Goal: Task Accomplishment & Management: Manage account settings

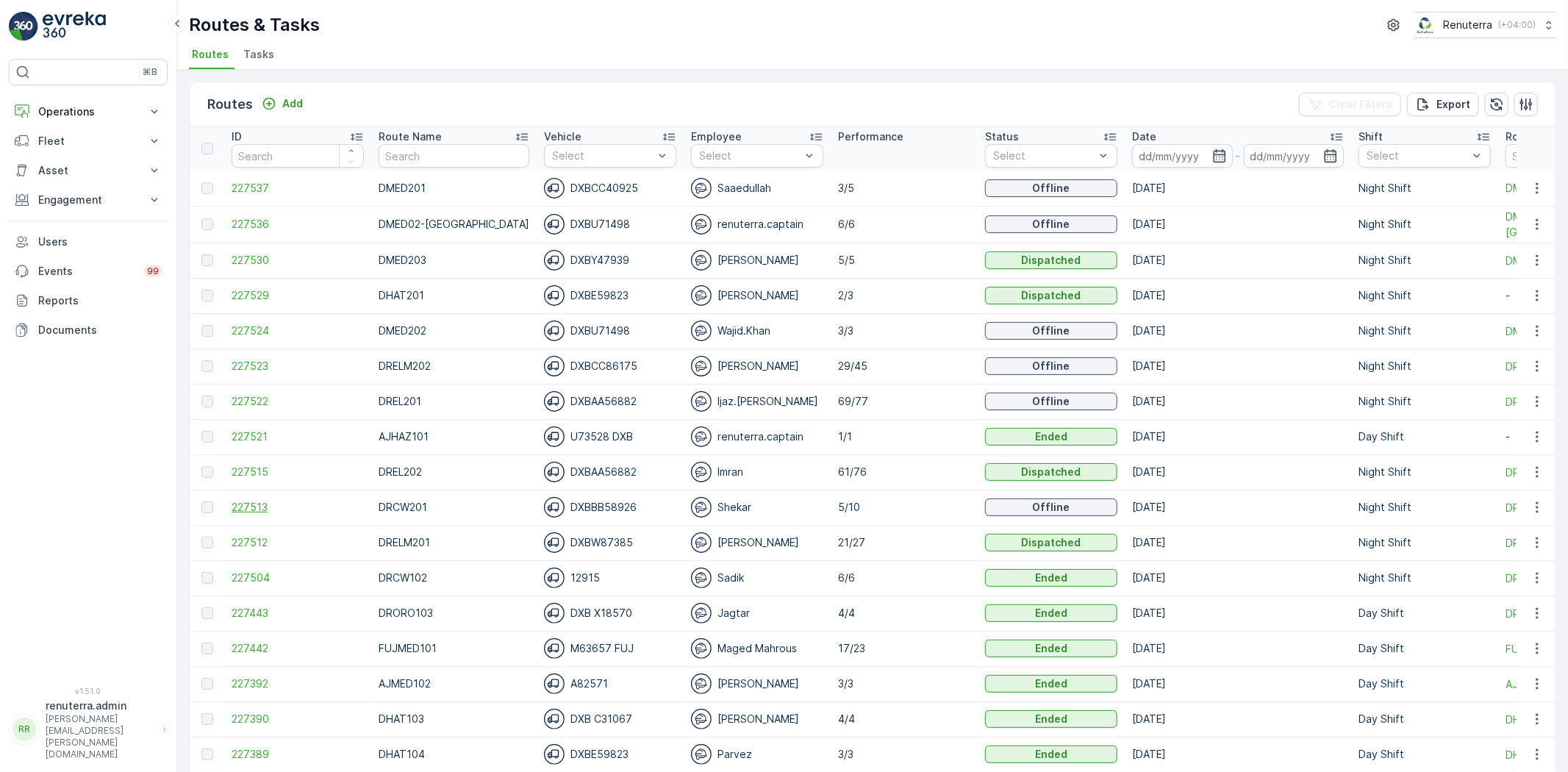
click at [232, 500] on span "227513" at bounding box center [298, 507] width 132 height 14
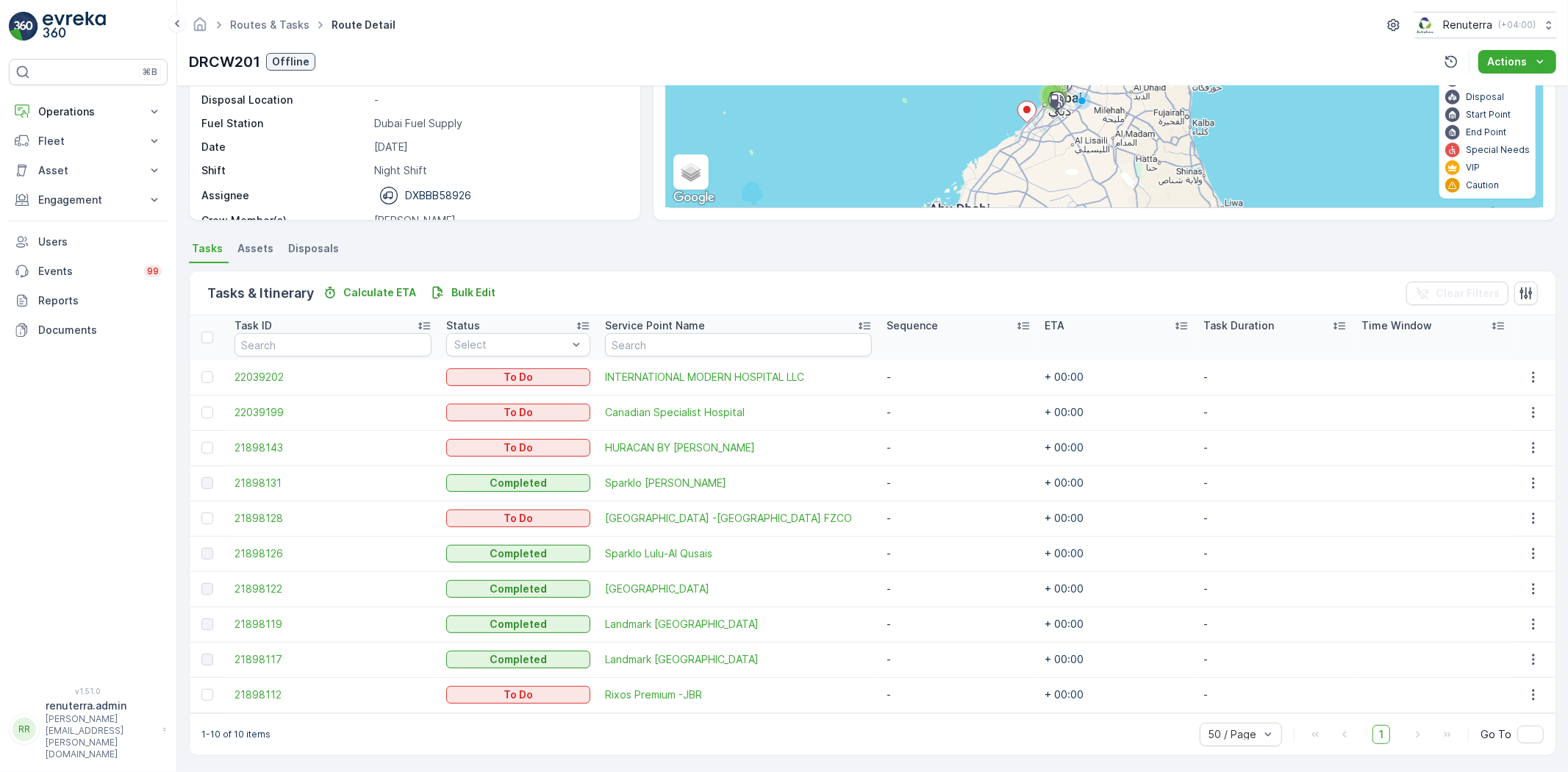
scroll to position [173, 0]
click at [1526, 688] on icon "button" at bounding box center [1533, 692] width 14 height 14
click at [1479, 624] on span "Change Route" at bounding box center [1499, 622] width 71 height 14
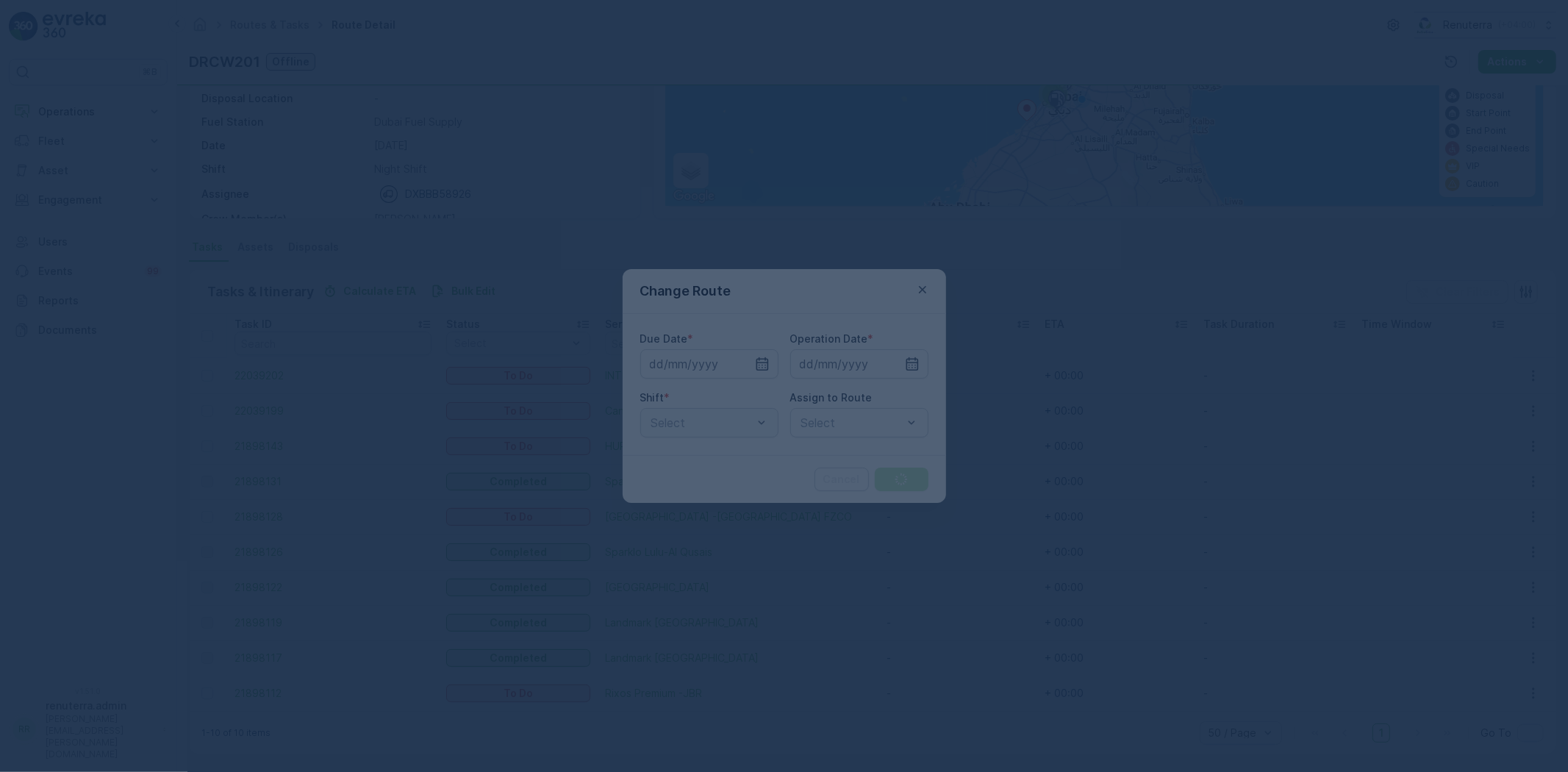
type input "[DATE]"
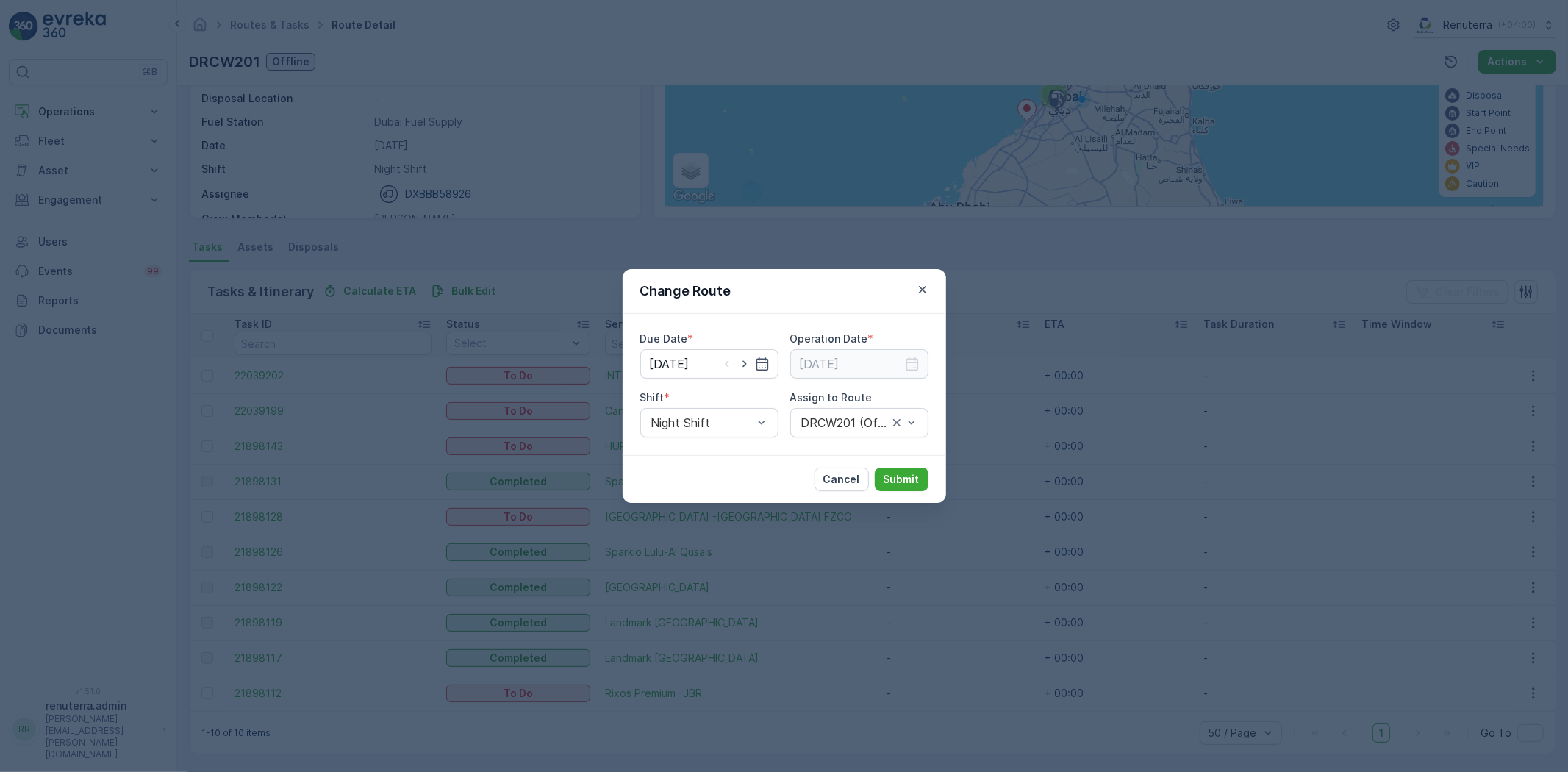
click at [753, 368] on div at bounding box center [745, 363] width 50 height 14
click at [751, 362] on icon "button" at bounding box center [744, 363] width 14 height 14
type input "26.09.2025"
click at [912, 366] on icon "button" at bounding box center [912, 363] width 14 height 14
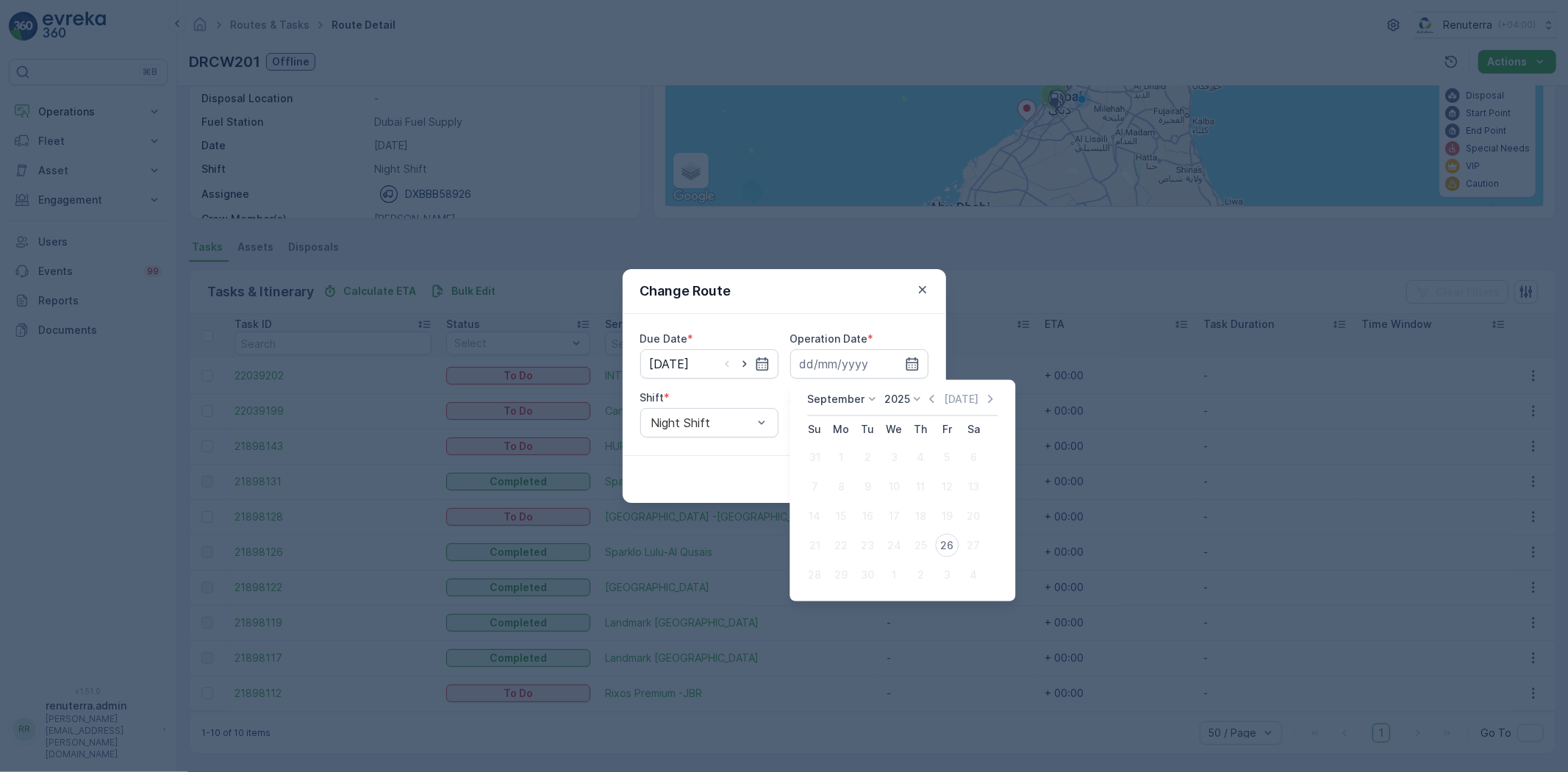
click at [944, 547] on div "26" at bounding box center [946, 545] width 24 height 24
type input "26.09.2025"
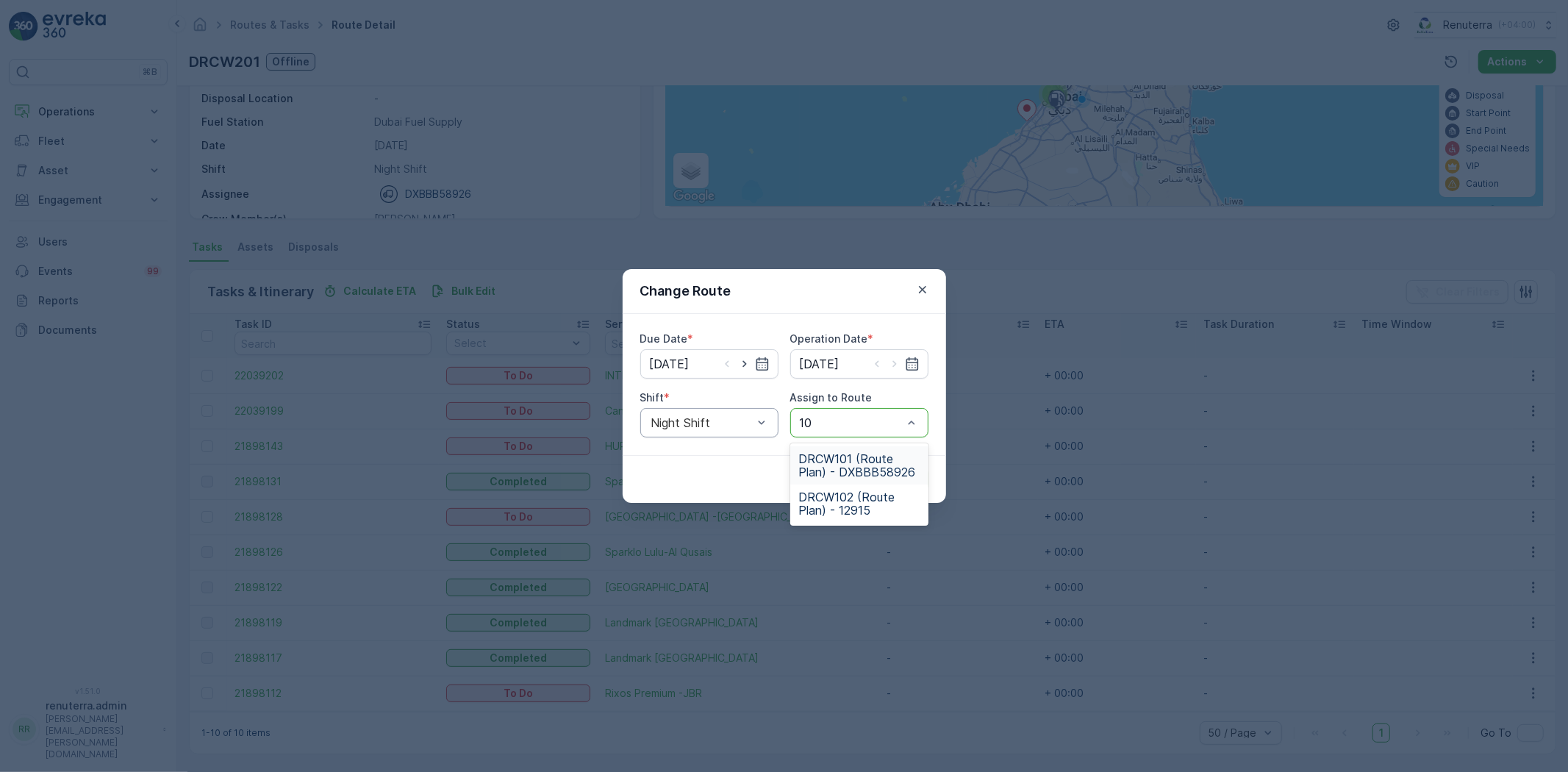
type input "1"
type input "201"
click at [827, 472] on span "DRCW201 (Route Plan) - DXBBB58926" at bounding box center [859, 465] width 121 height 27
click at [906, 482] on p "Submit" at bounding box center [901, 478] width 36 height 14
